Goal: Transaction & Acquisition: Purchase product/service

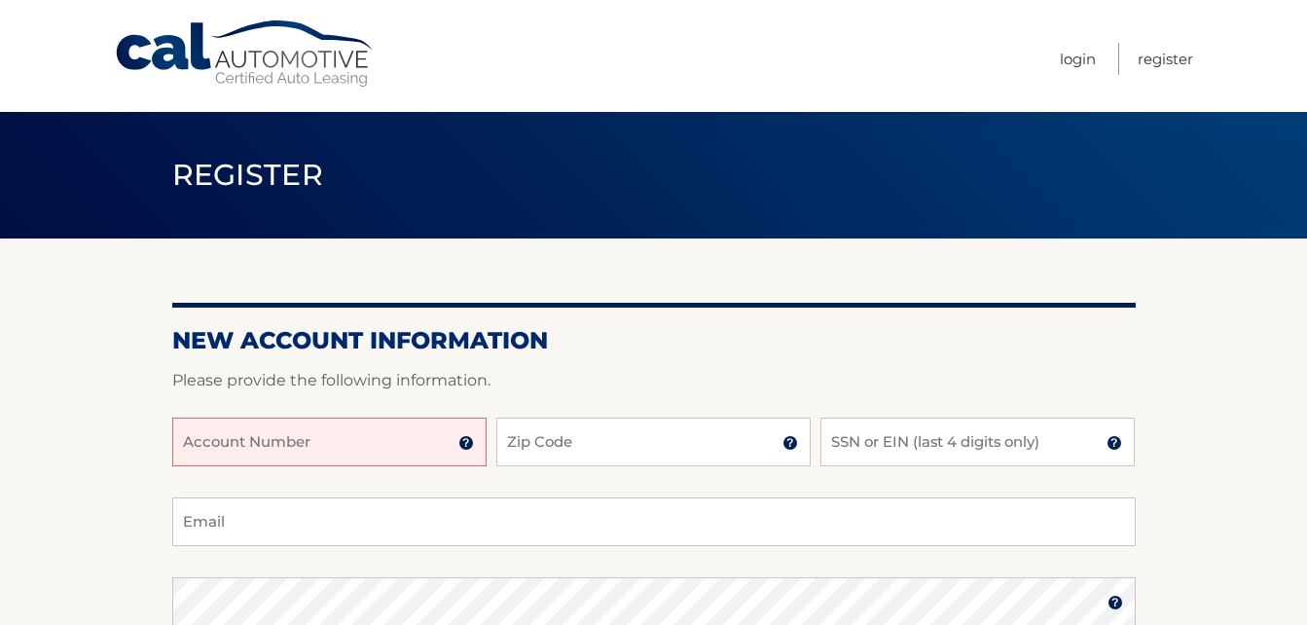
click at [191, 446] on input "Account Number" at bounding box center [329, 441] width 314 height 49
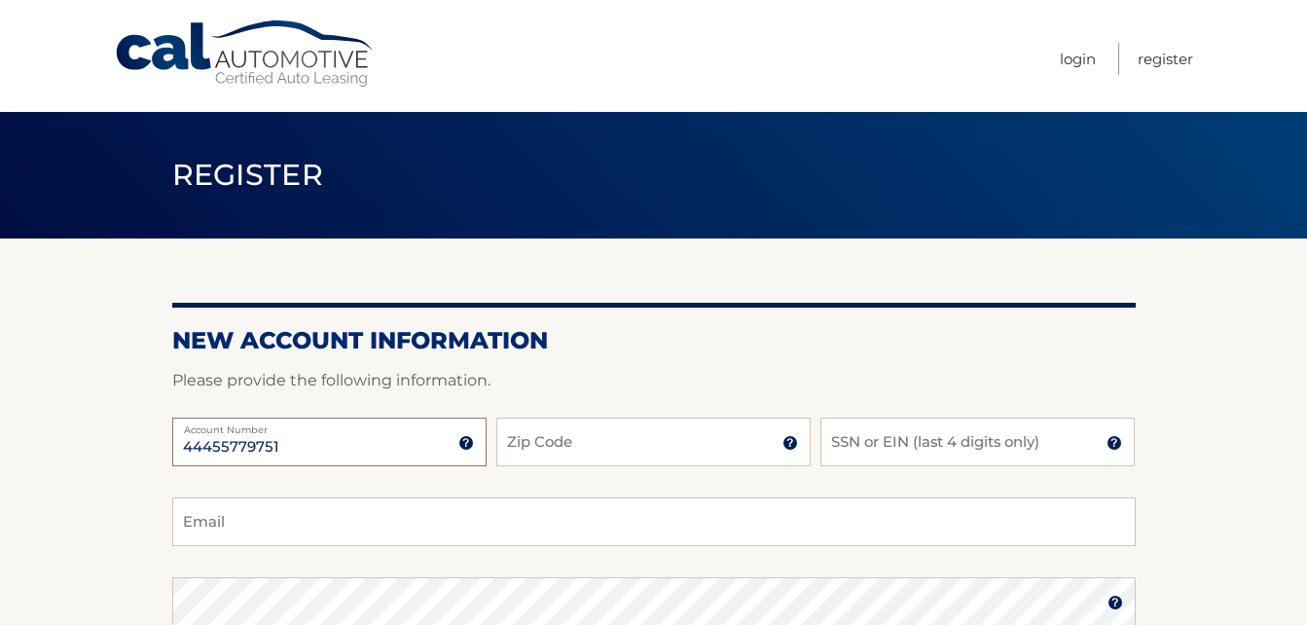
type input "44455779751"
click at [599, 450] on input "Zip Code" at bounding box center [653, 441] width 314 height 49
type input "11203"
click at [832, 445] on input "SSN or EIN (last 4 digits only)" at bounding box center [977, 441] width 314 height 49
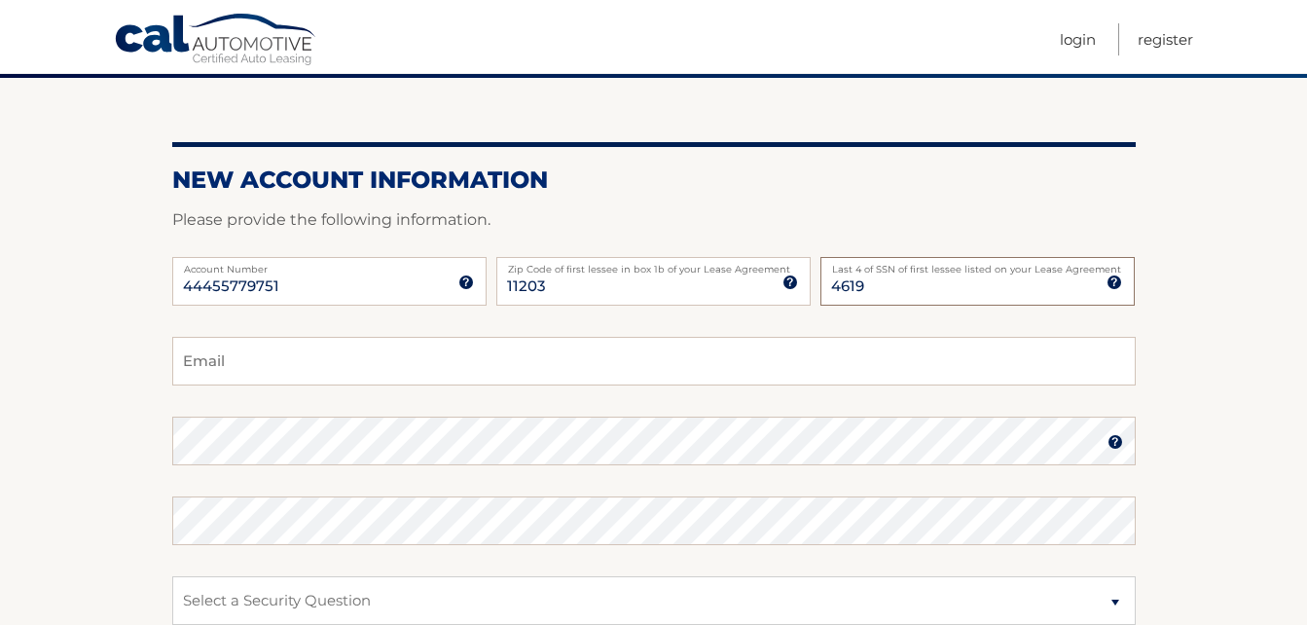
scroll to position [195, 0]
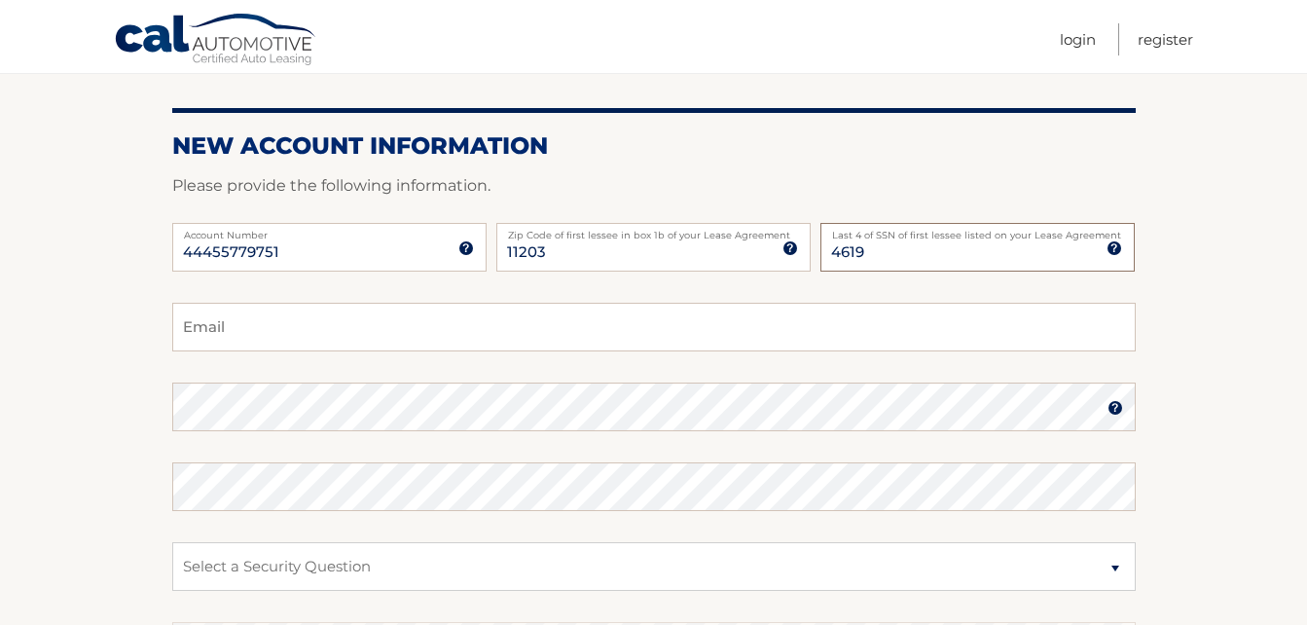
type input "4619"
click at [233, 328] on input "Email" at bounding box center [653, 327] width 963 height 49
type input "tonya_bwhite128@msn.com"
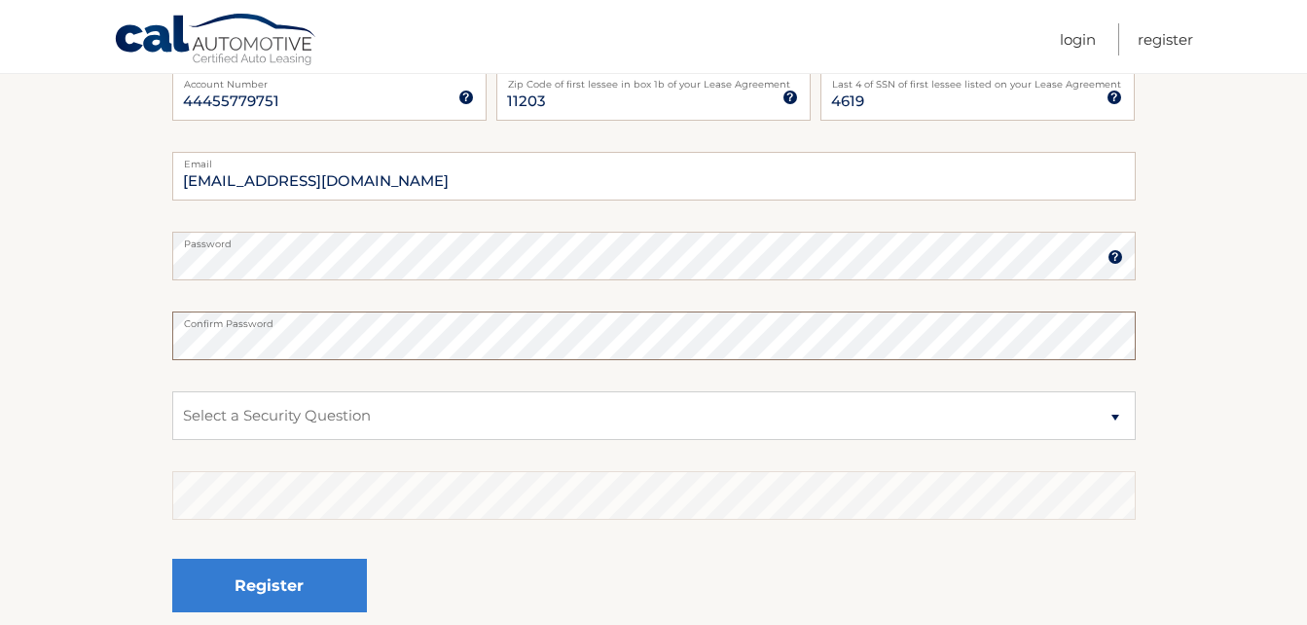
scroll to position [487, 0]
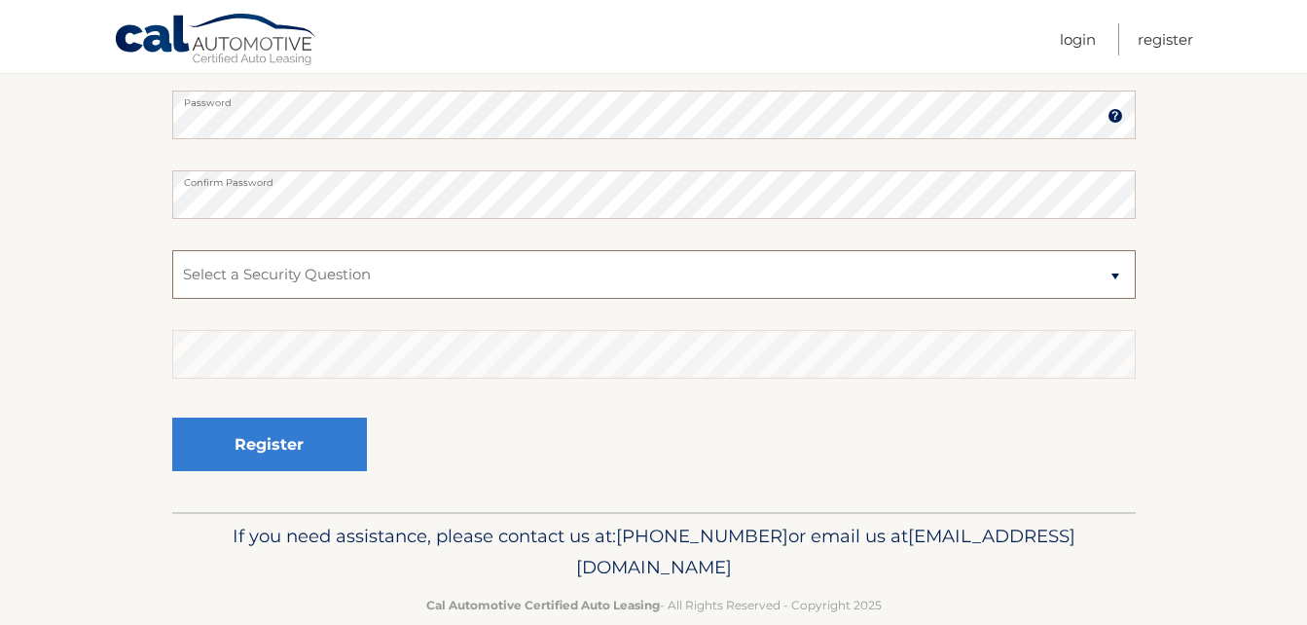
click at [1117, 275] on select "Select a Security Question What was the name of your elementary school? What is…" at bounding box center [653, 274] width 963 height 49
select select "2"
click at [172, 250] on select "Select a Security Question What was the name of your elementary school? What is…" at bounding box center [653, 274] width 963 height 49
click at [506, 443] on div "Register" at bounding box center [653, 445] width 963 height 71
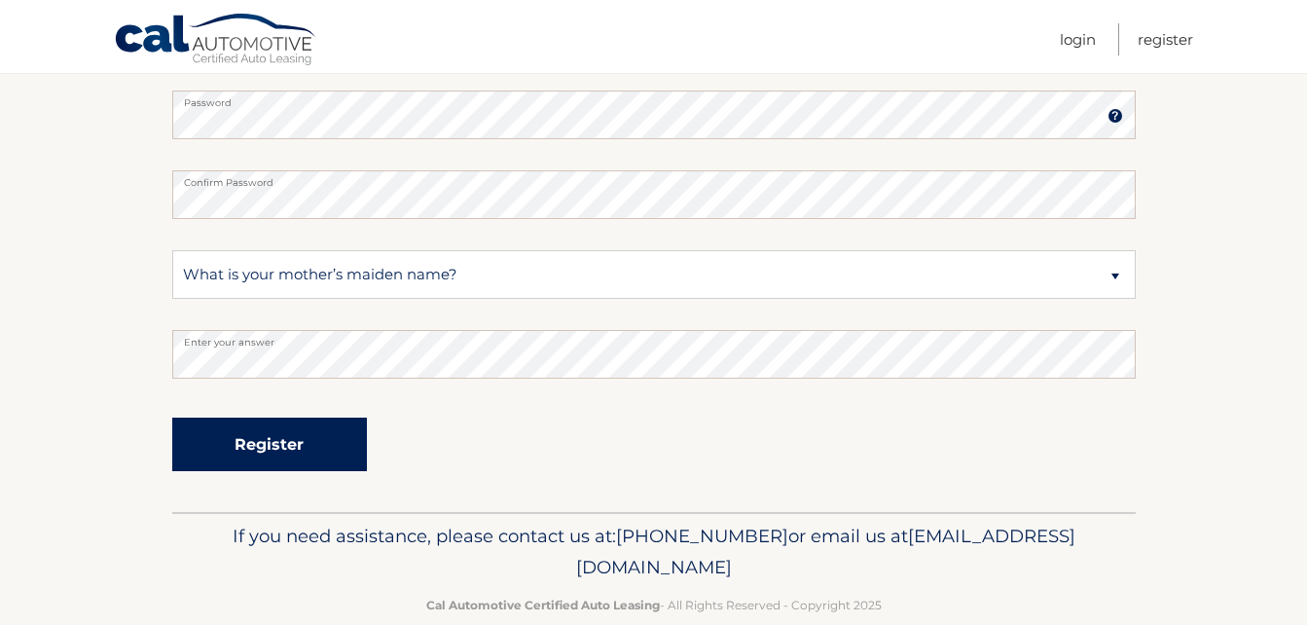
click at [270, 441] on button "Register" at bounding box center [269, 444] width 195 height 54
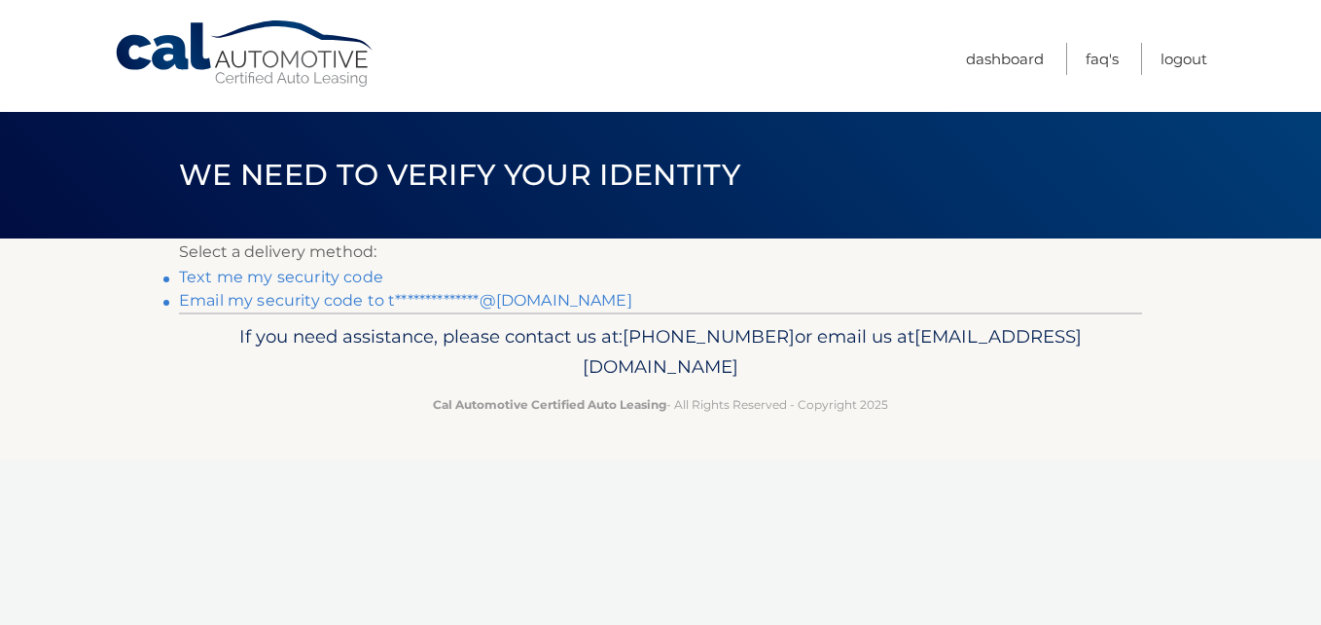
click at [257, 276] on link "Text me my security code" at bounding box center [281, 277] width 204 height 18
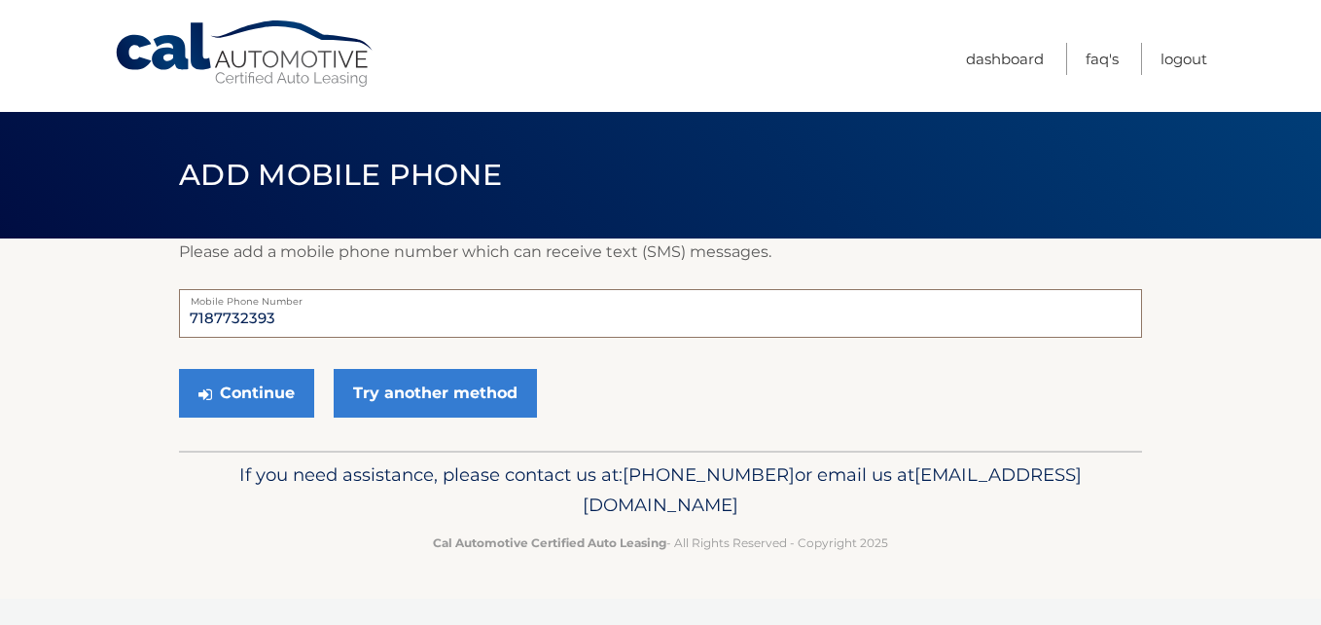
click at [301, 317] on input "7187732393" at bounding box center [660, 313] width 963 height 49
type input "7"
type input "917-692-4278"
click at [264, 389] on button "Continue" at bounding box center [246, 393] width 135 height 49
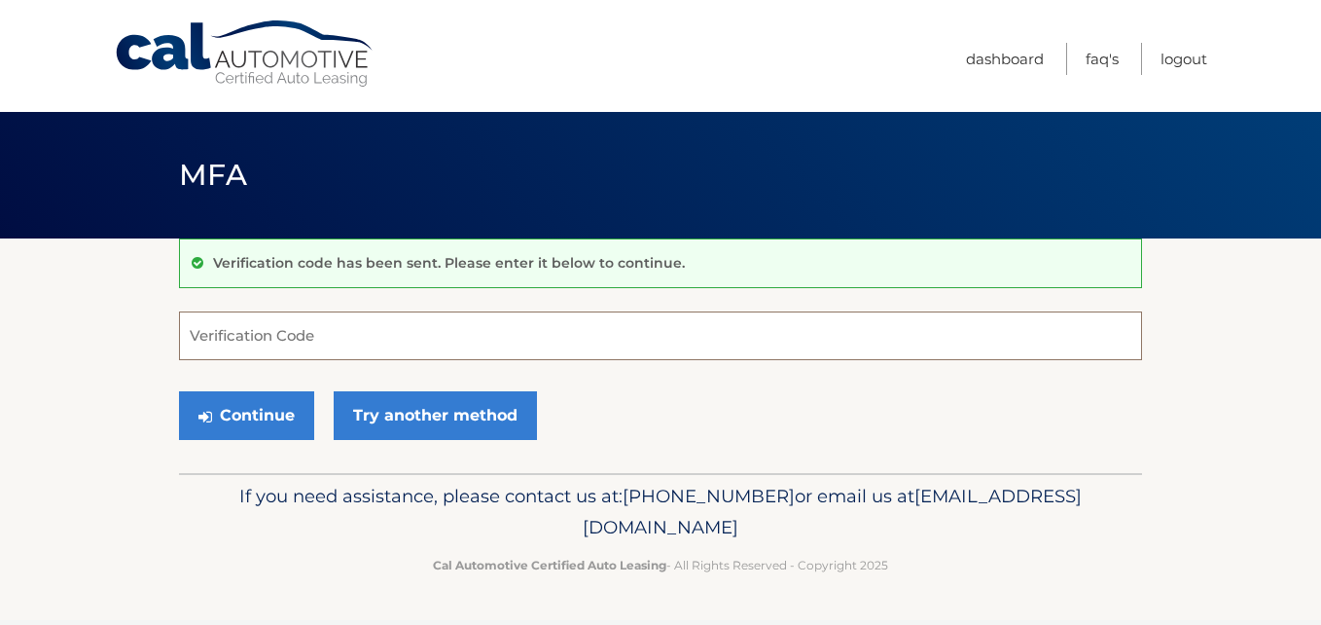
click at [235, 338] on input "Verification Code" at bounding box center [660, 335] width 963 height 49
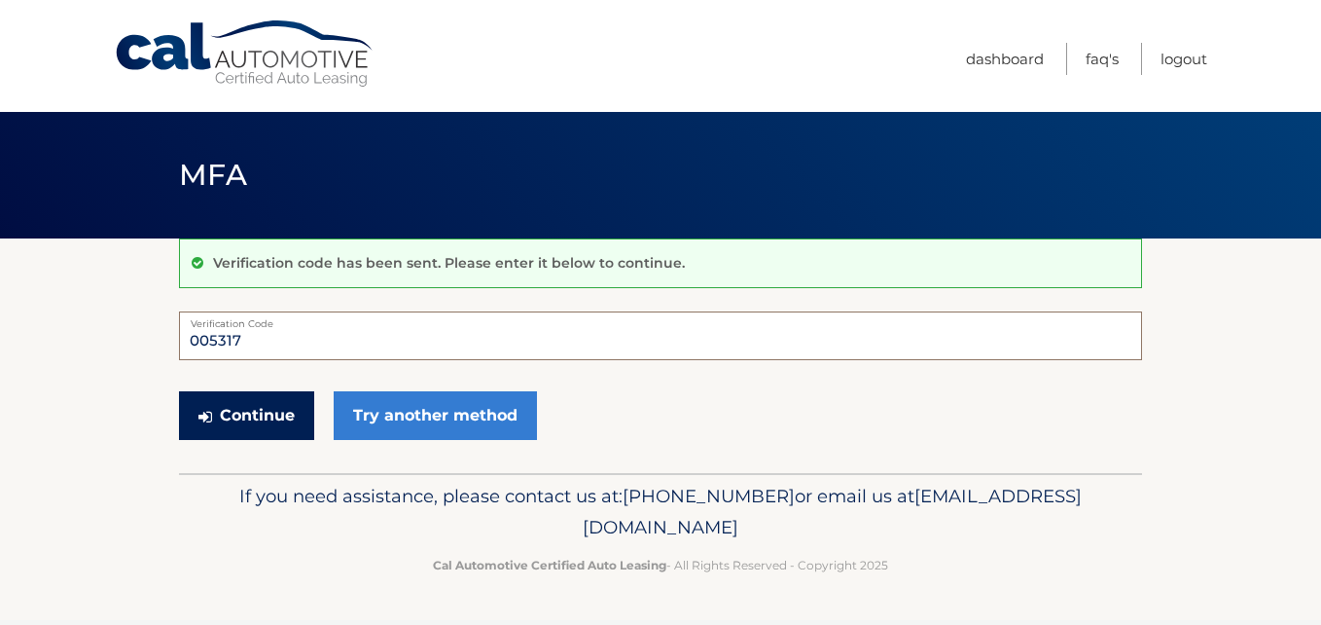
type input "005317"
click at [242, 414] on button "Continue" at bounding box center [246, 415] width 135 height 49
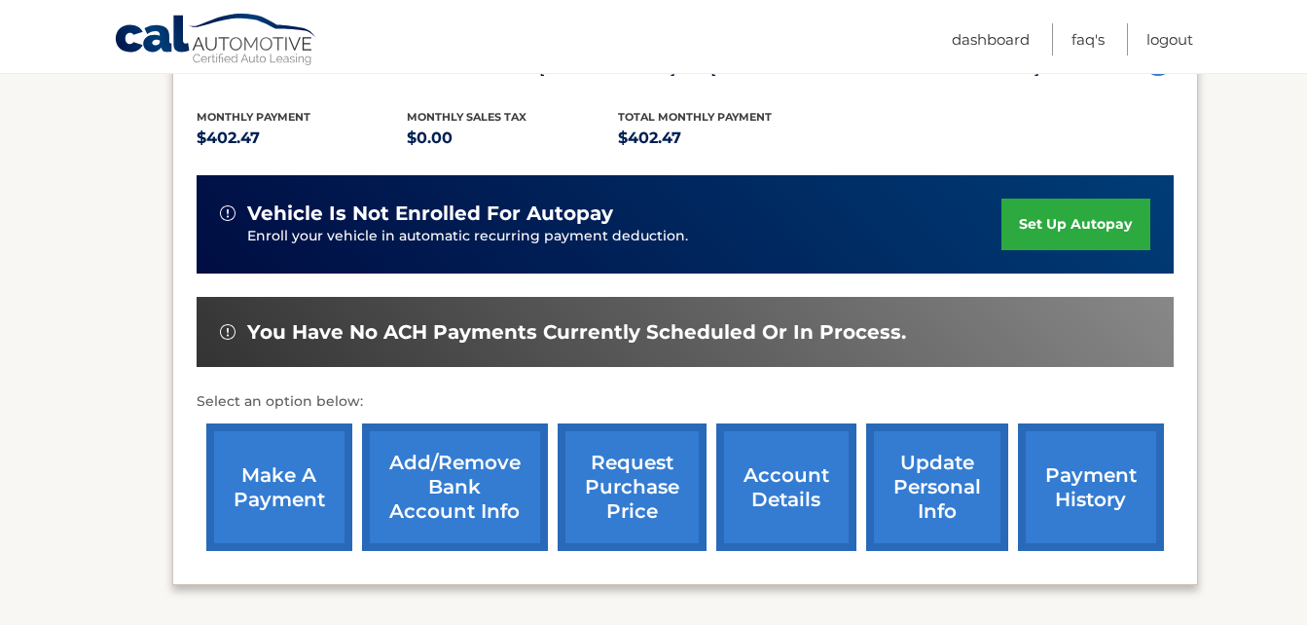
scroll to position [389, 0]
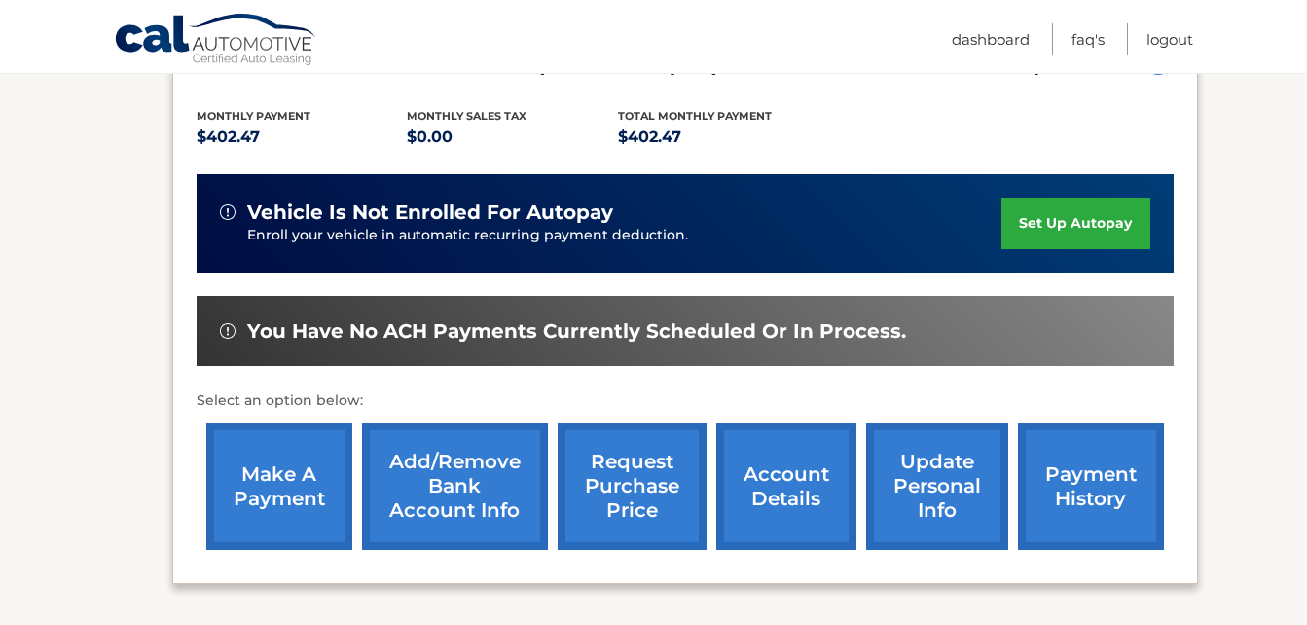
click at [452, 484] on link "Add/Remove bank account info" at bounding box center [455, 485] width 186 height 127
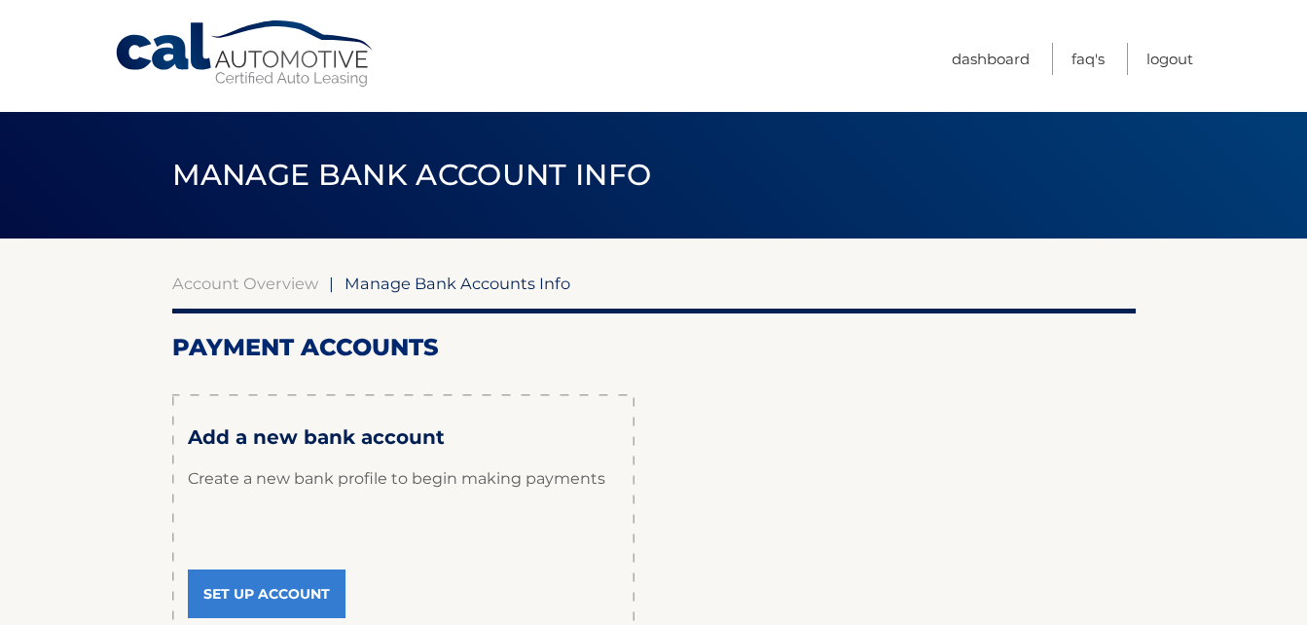
scroll to position [97, 0]
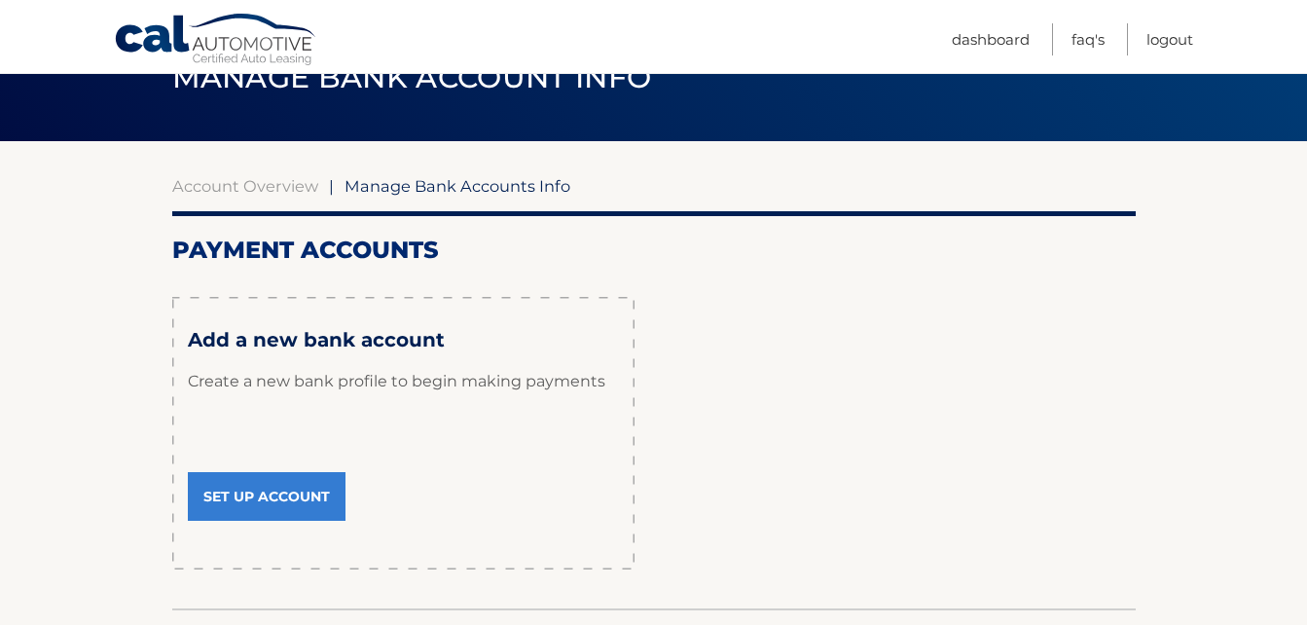
click at [263, 494] on link "Set Up Account" at bounding box center [267, 496] width 158 height 49
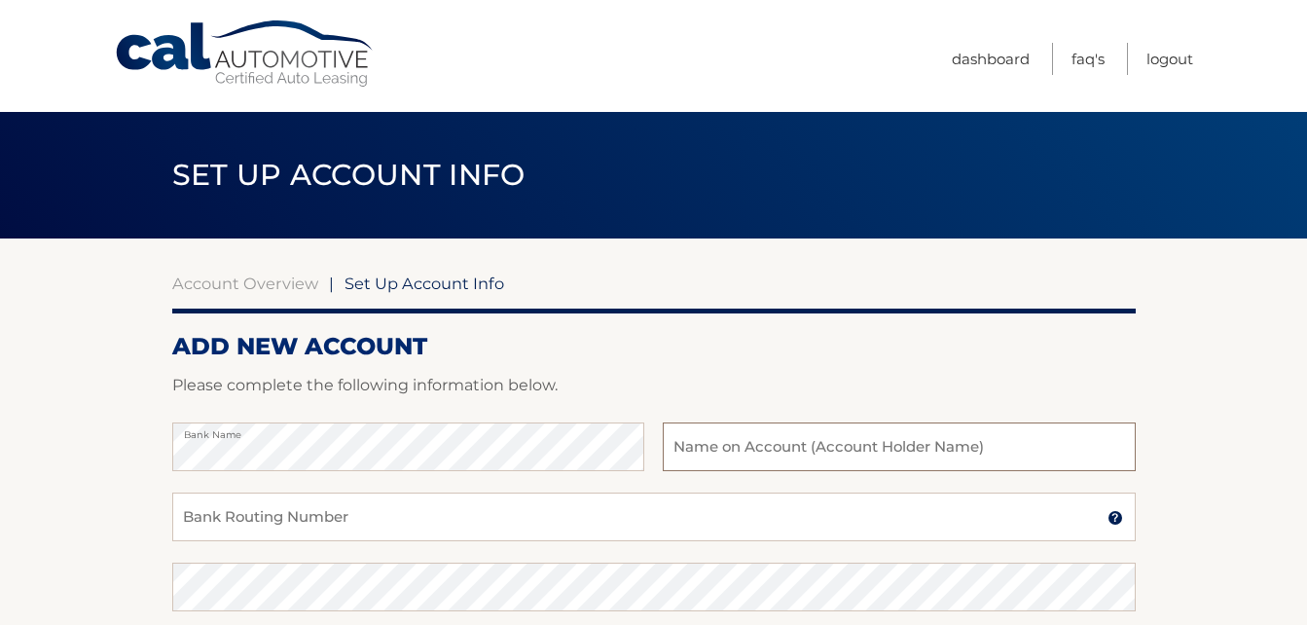
click at [684, 445] on input "text" at bounding box center [899, 446] width 472 height 49
type input "Tonya B White"
click at [277, 515] on input "Bank Routing Number" at bounding box center [653, 516] width 963 height 49
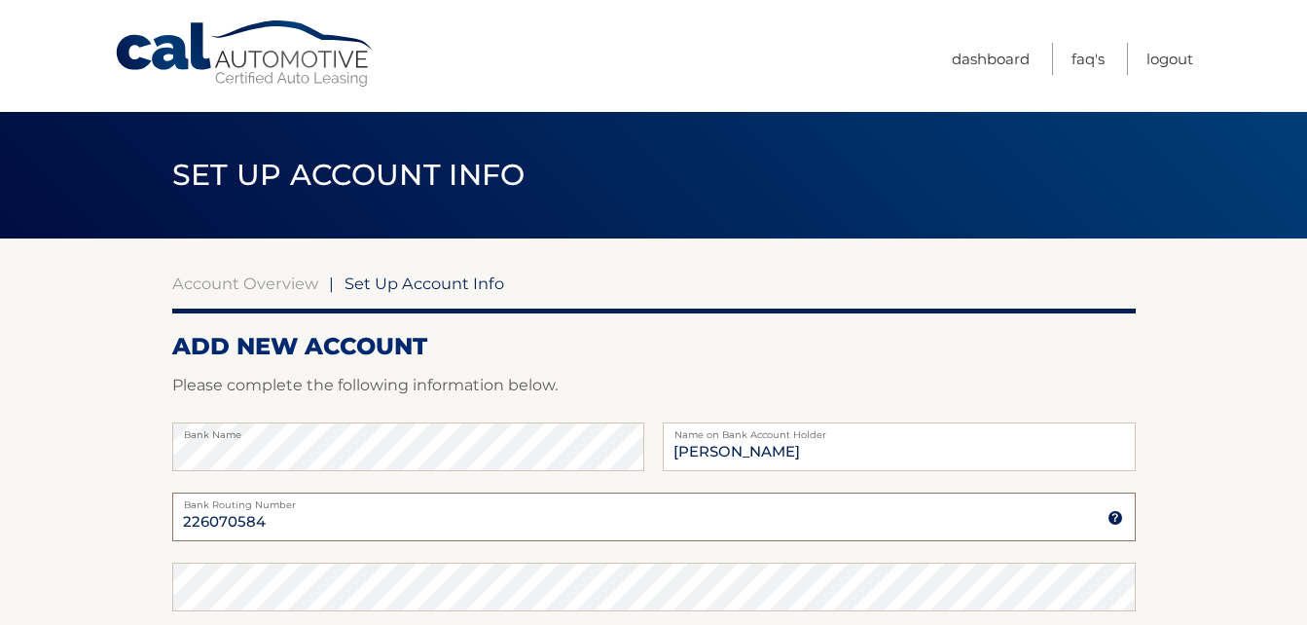
type input "226070584"
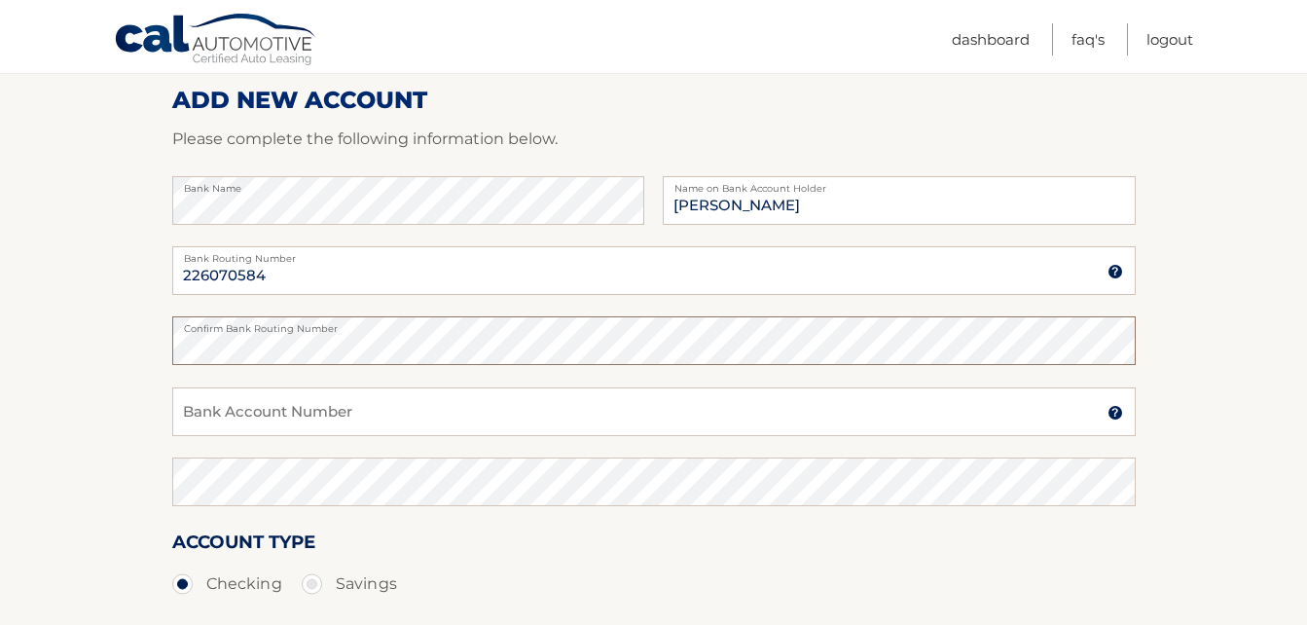
scroll to position [292, 0]
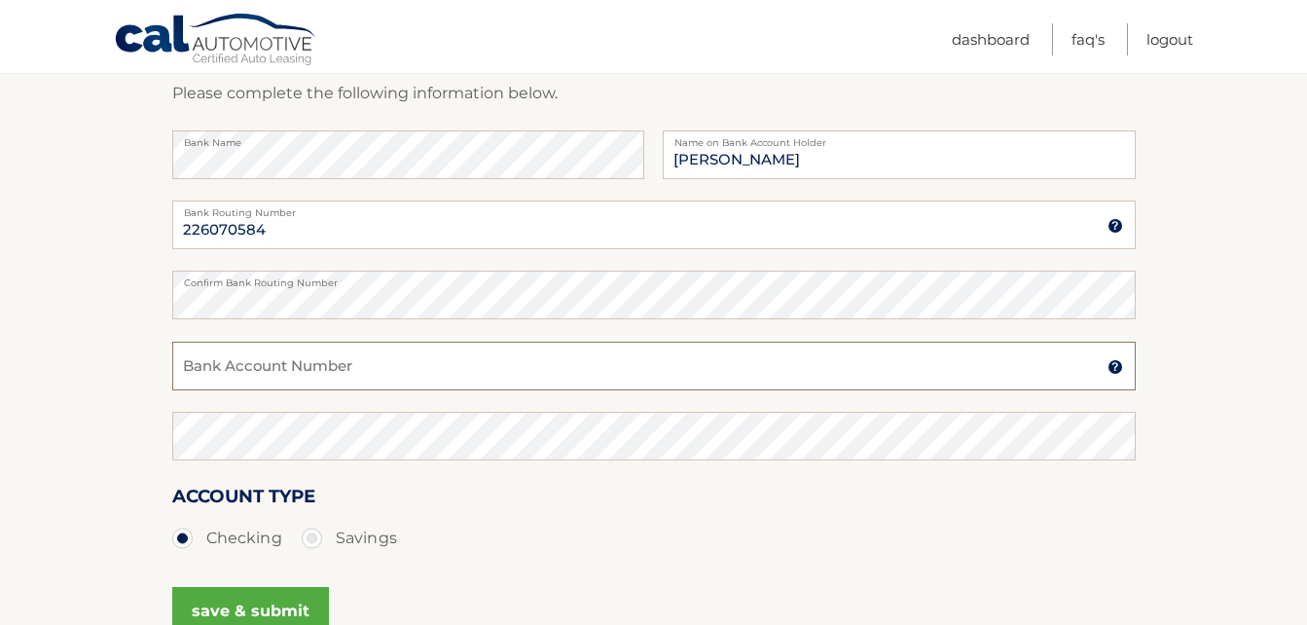
click at [206, 375] on input "Bank Account Number" at bounding box center [653, 366] width 963 height 49
type input "7601179786"
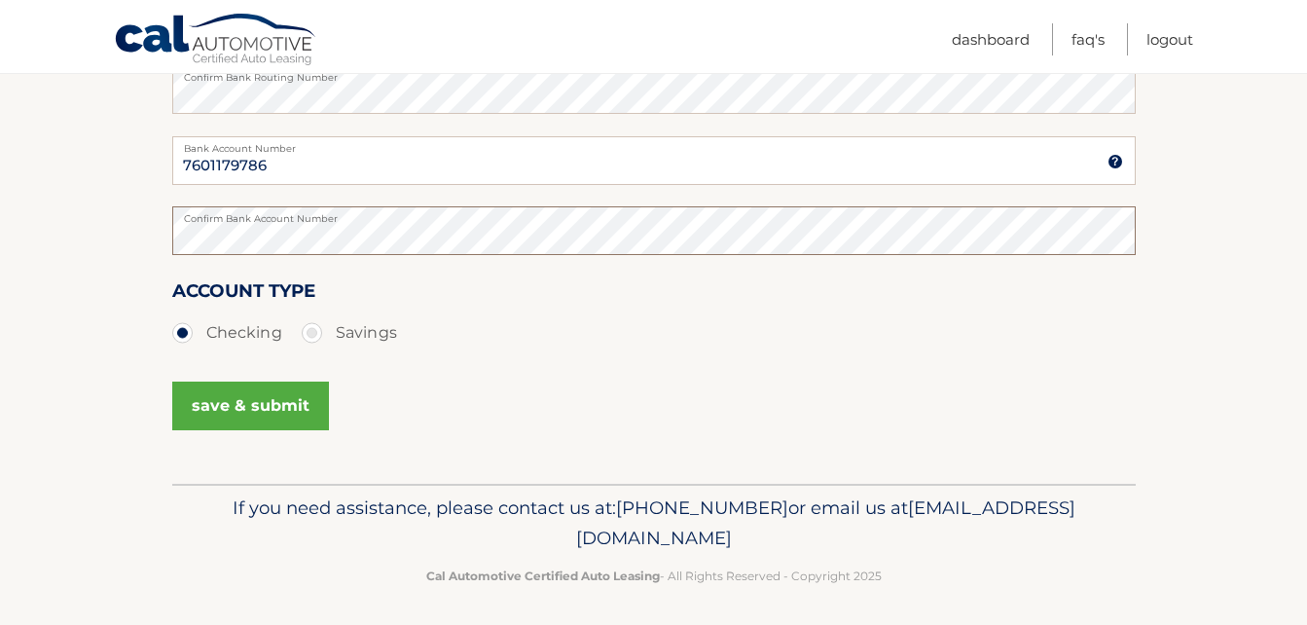
scroll to position [504, 0]
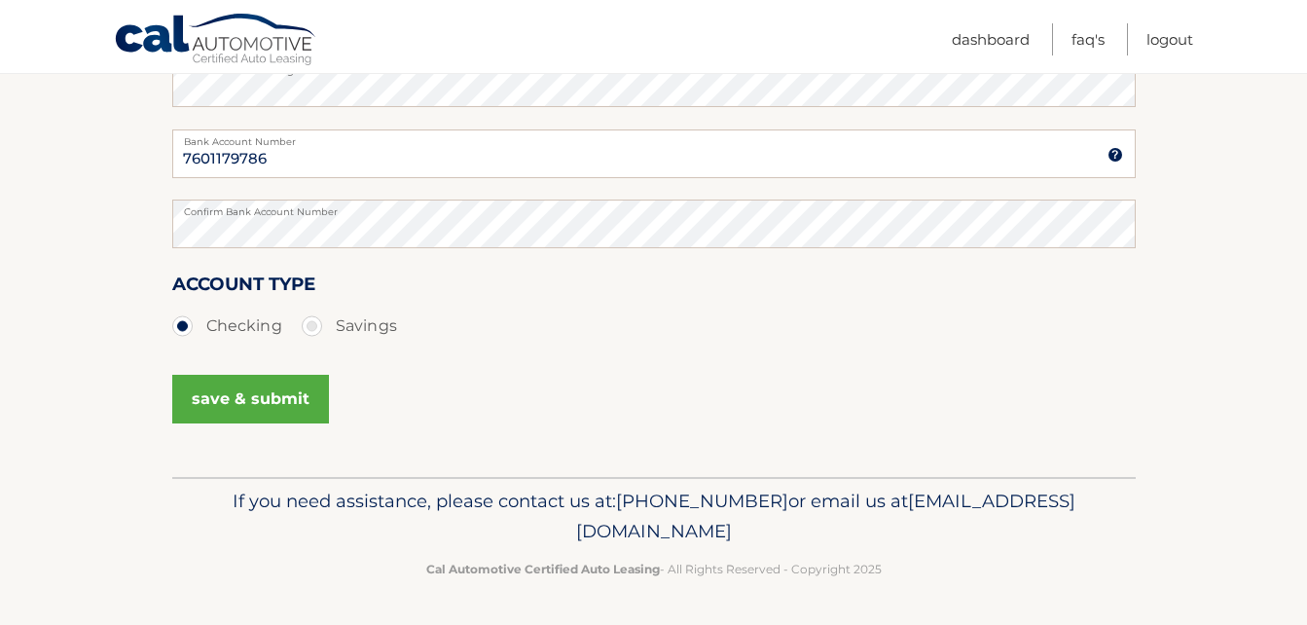
click at [239, 397] on button "save & submit" at bounding box center [250, 399] width 157 height 49
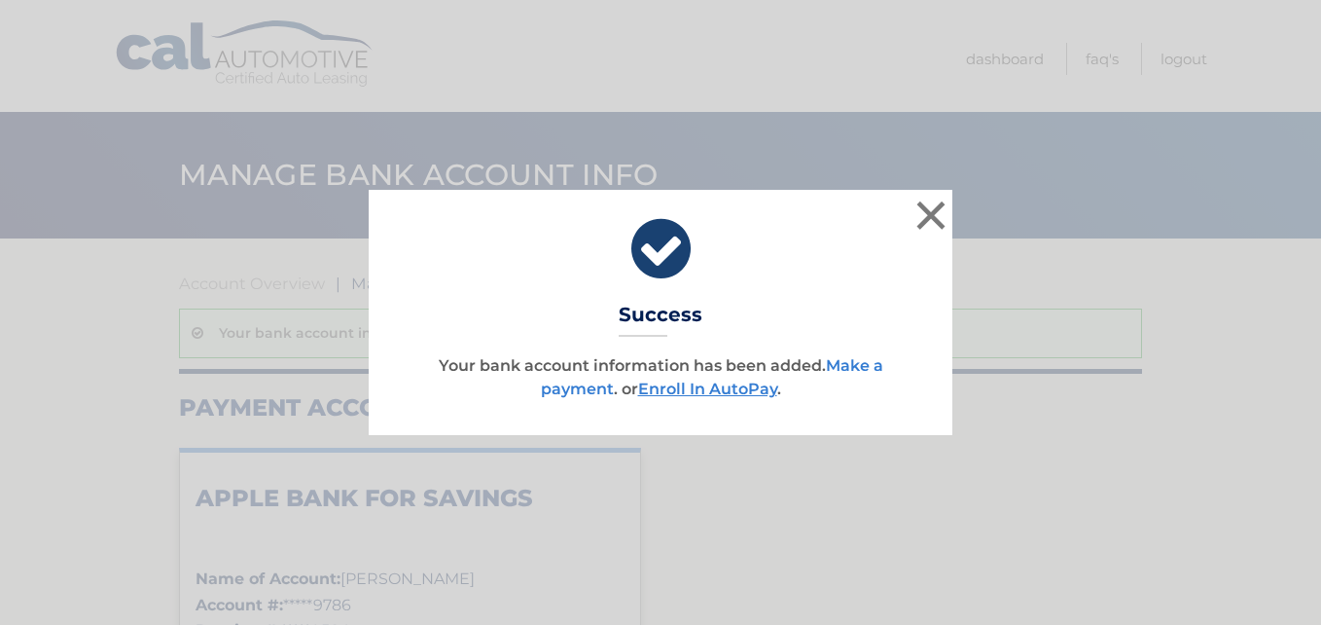
click at [847, 363] on link "Make a payment" at bounding box center [712, 377] width 343 height 42
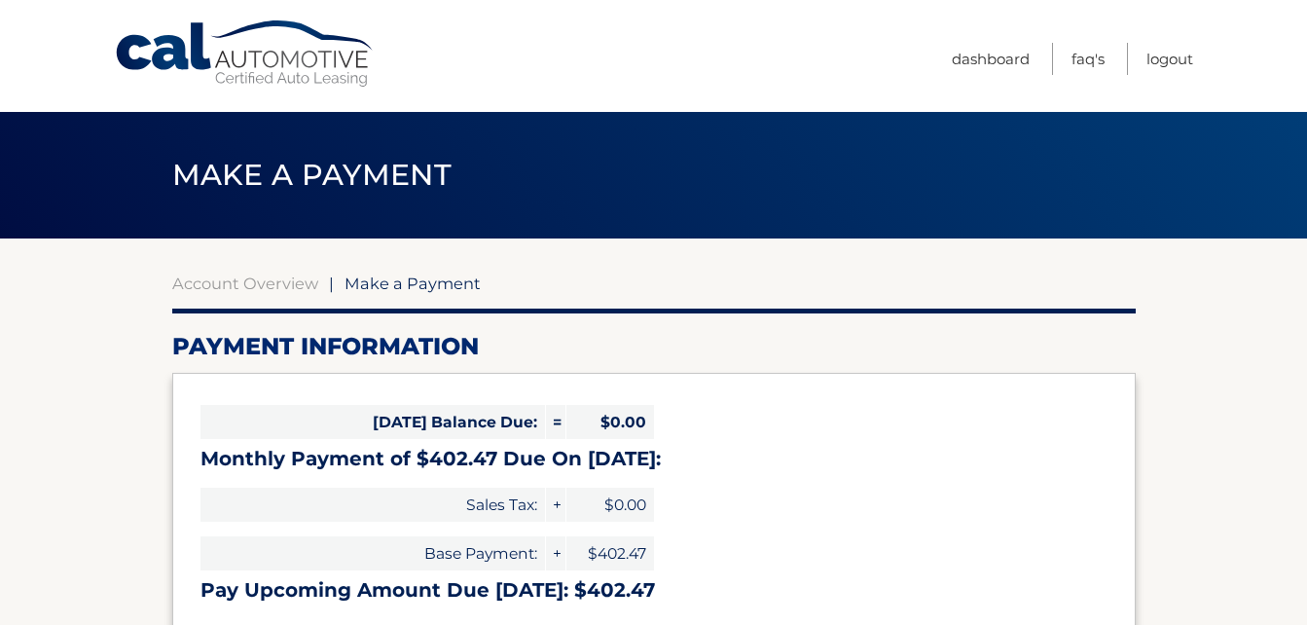
select select "ZTI4NzNiYmMtN2I3OC00MGY0LTg3ZGYtZDZiNzM0MmZlYWIy"
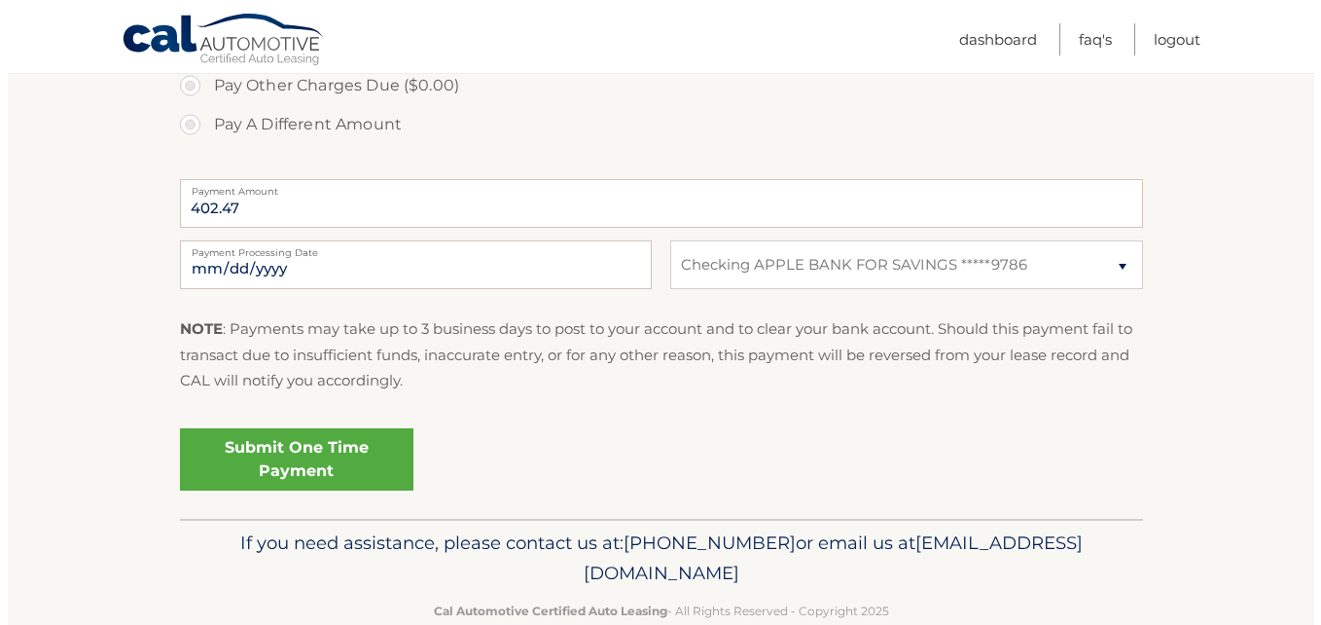
scroll to position [766, 0]
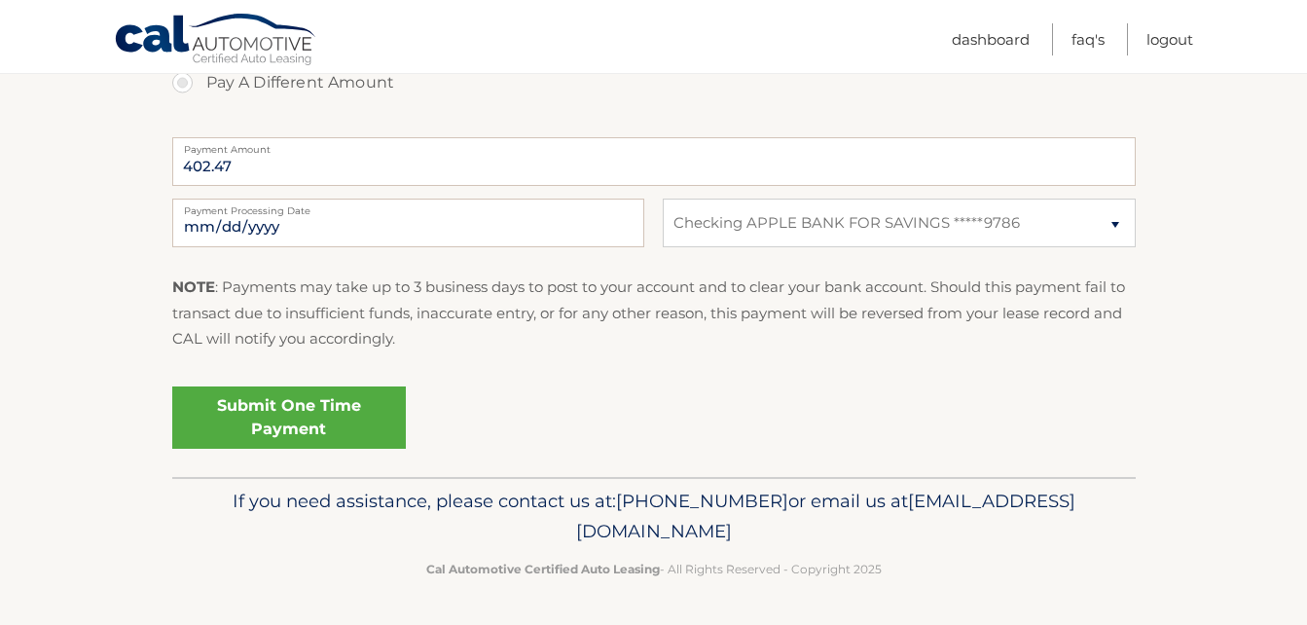
click at [291, 412] on link "Submit One Time Payment" at bounding box center [289, 417] width 234 height 62
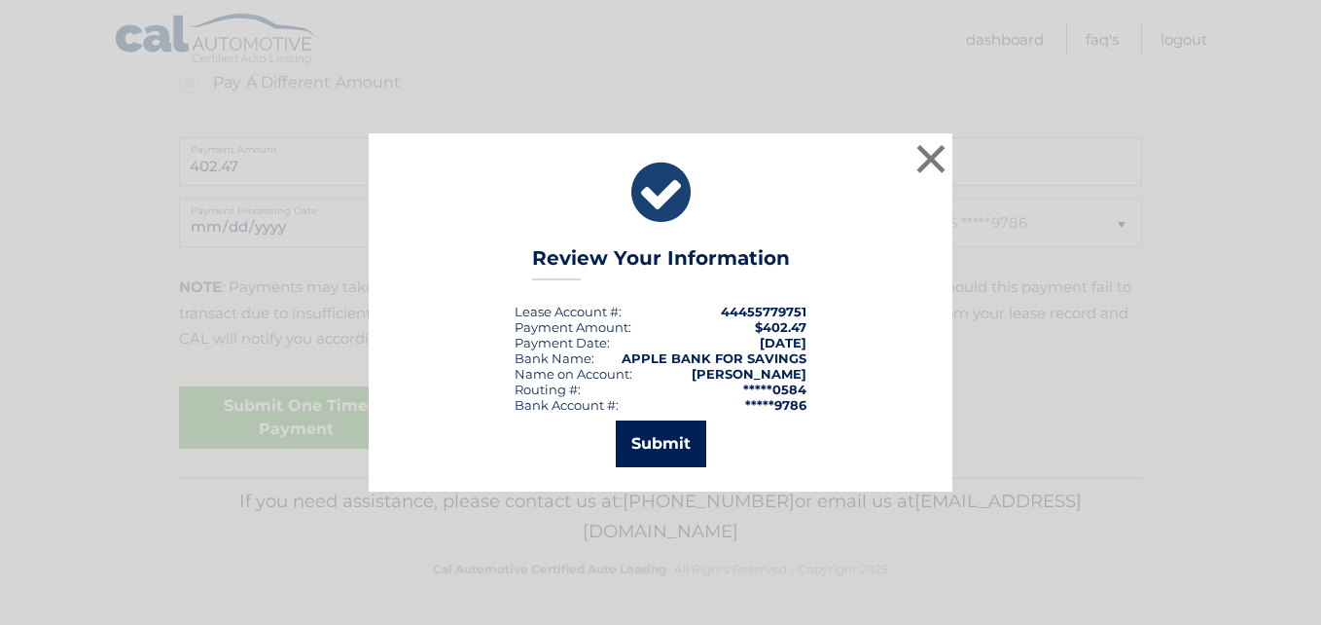
click at [663, 440] on button "Submit" at bounding box center [661, 443] width 91 height 47
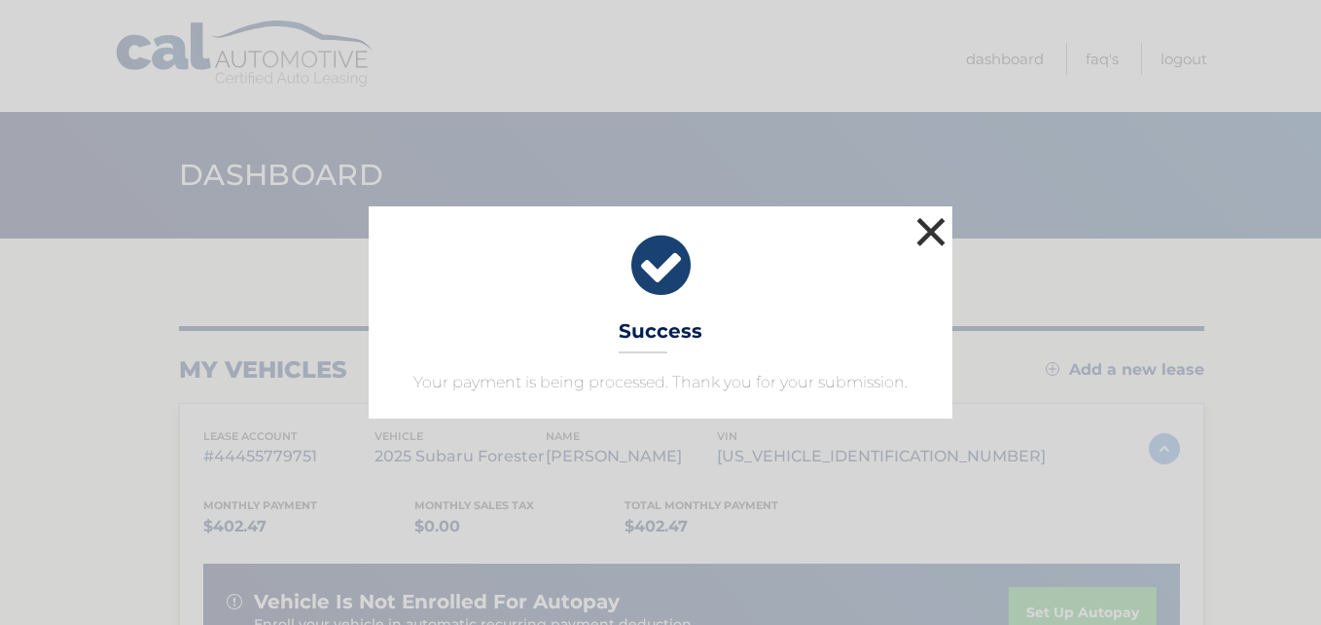
click at [927, 228] on button "×" at bounding box center [931, 231] width 39 height 39
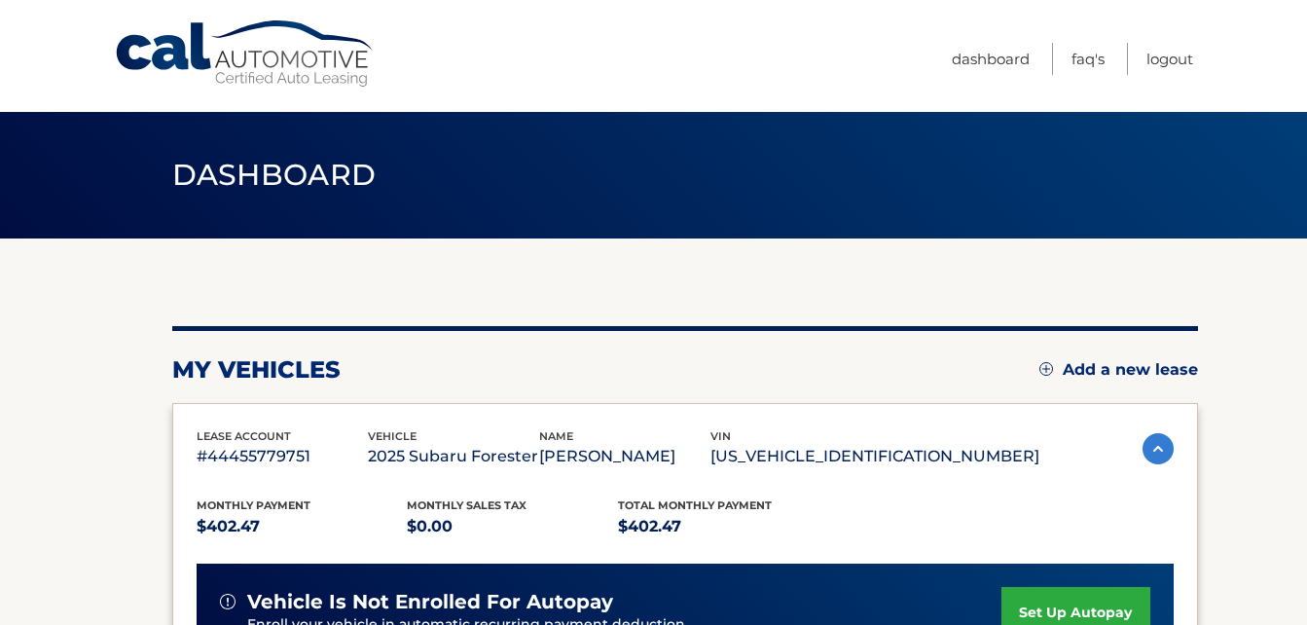
click at [717, 47] on nav "Menu Dashboard FAQ's Logout" at bounding box center [792, 56] width 801 height 112
click at [782, 41] on nav "Menu Dashboard FAQ's Logout" at bounding box center [792, 56] width 801 height 112
click at [1168, 58] on link "Logout" at bounding box center [1169, 59] width 47 height 32
